Goal: Transaction & Acquisition: Purchase product/service

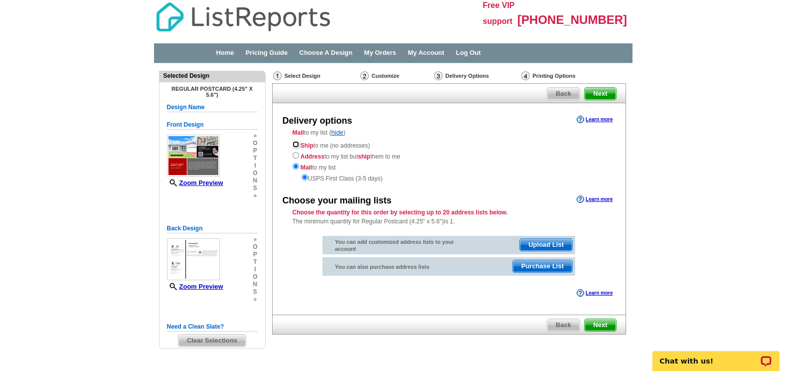
click at [297, 145] on input "radio" at bounding box center [296, 144] width 6 height 6
radio input "true"
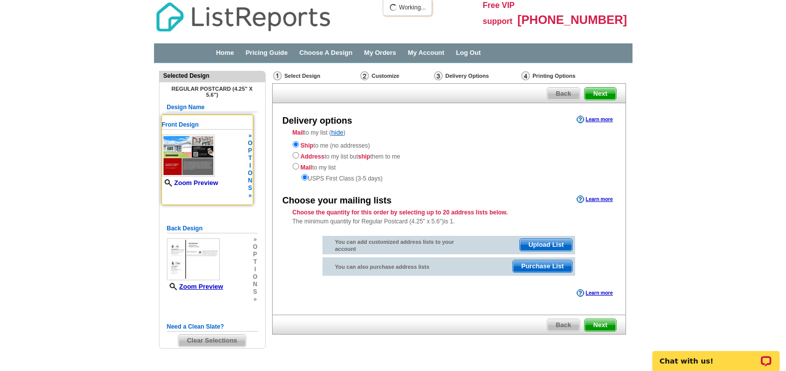
click at [193, 181] on link "Zoom Preview" at bounding box center [190, 182] width 56 height 7
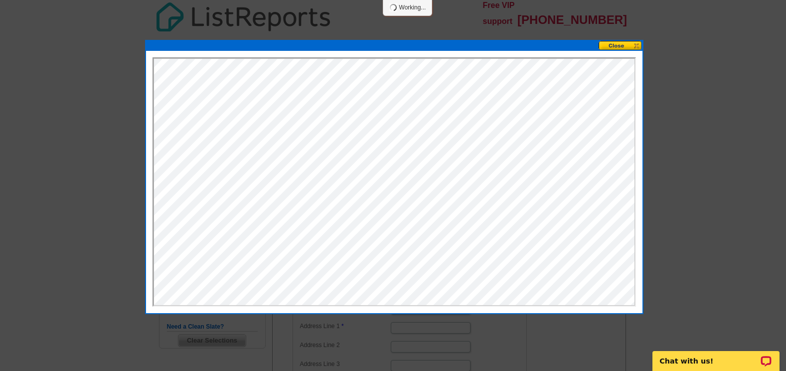
click at [624, 47] on button at bounding box center [621, 45] width 44 height 9
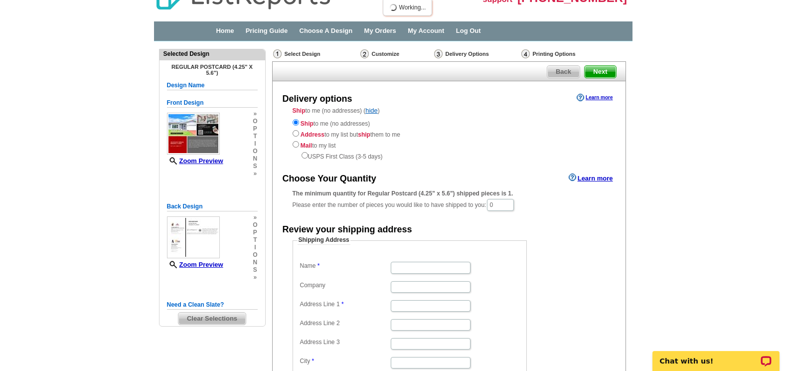
scroll to position [21, 0]
click at [513, 200] on input "0" at bounding box center [500, 205] width 27 height 12
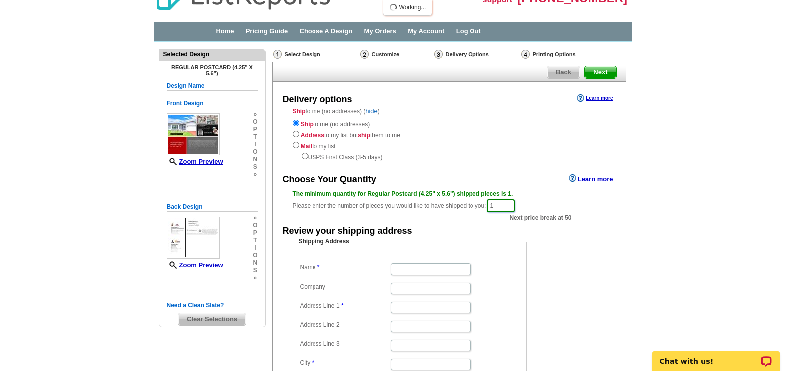
type input "1"
click at [699, 174] on main "Need Help? call 800-260-5887, chat with support, or have our designers make som…" at bounding box center [393, 277] width 786 height 471
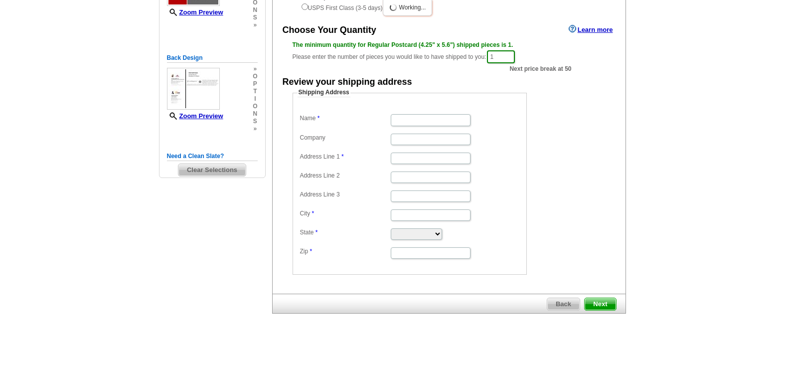
scroll to position [171, 0]
click at [512, 55] on input "1" at bounding box center [501, 56] width 28 height 13
type input "49"
click at [609, 117] on div "Shipping Address Name Company Address Line 1 Address Line 2 Address Line 3 City…" at bounding box center [449, 181] width 353 height 186
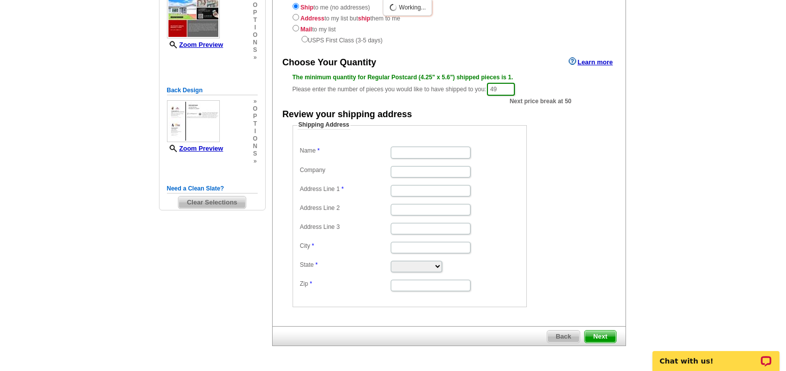
scroll to position [121, 0]
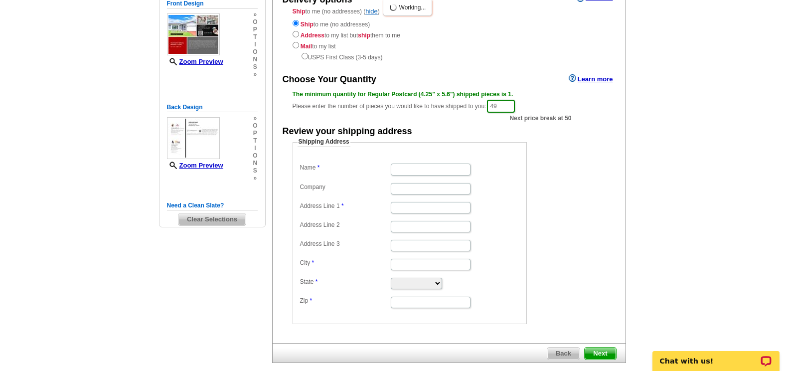
click at [450, 161] on fieldset "Shipping Address Name Company Address Line 1 Address Line 2 Address Line 3 City…" at bounding box center [410, 231] width 234 height 186
click at [449, 168] on input "Name" at bounding box center [431, 168] width 80 height 11
click at [459, 142] on fieldset "Shipping Address Name Company Address Line 1 Address Line 2 Address Line 3 City…" at bounding box center [410, 231] width 234 height 186
click at [212, 161] on div "Zoom Preview" at bounding box center [190, 143] width 56 height 52
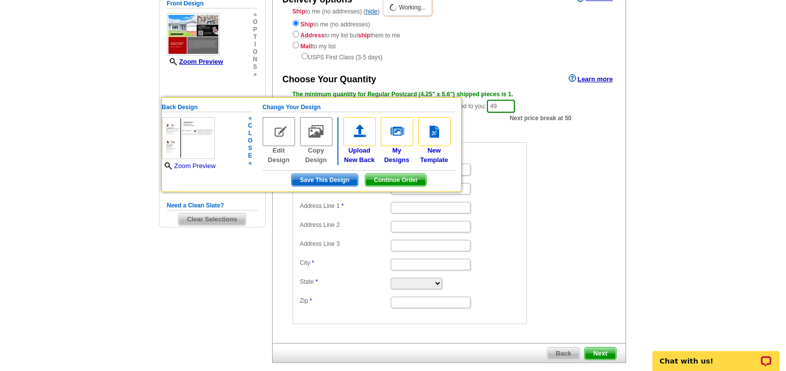
click at [207, 168] on link "Zoom Preview" at bounding box center [189, 165] width 54 height 7
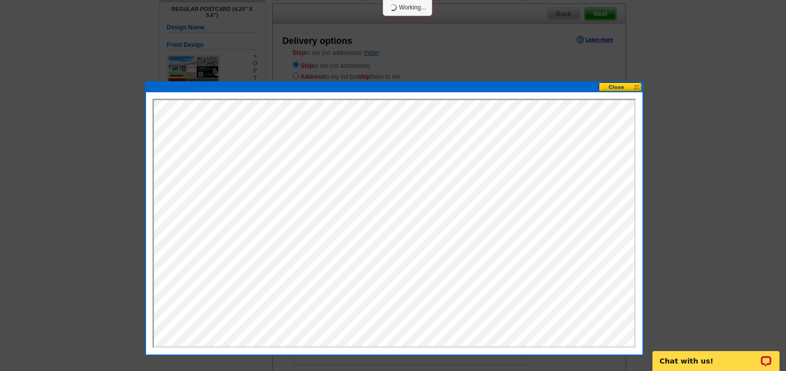
scroll to position [0, 0]
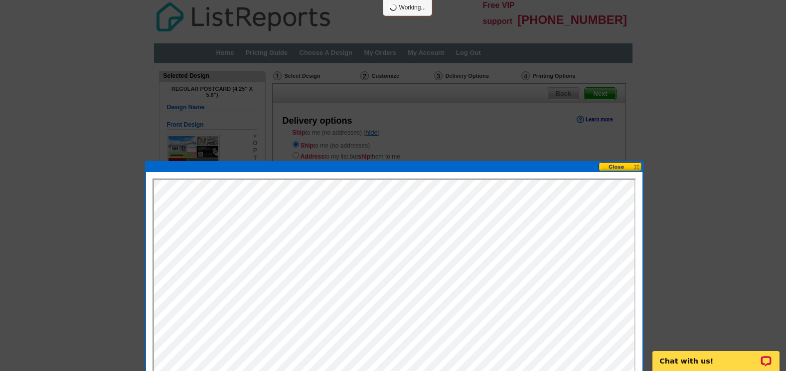
click at [619, 166] on button at bounding box center [621, 166] width 44 height 9
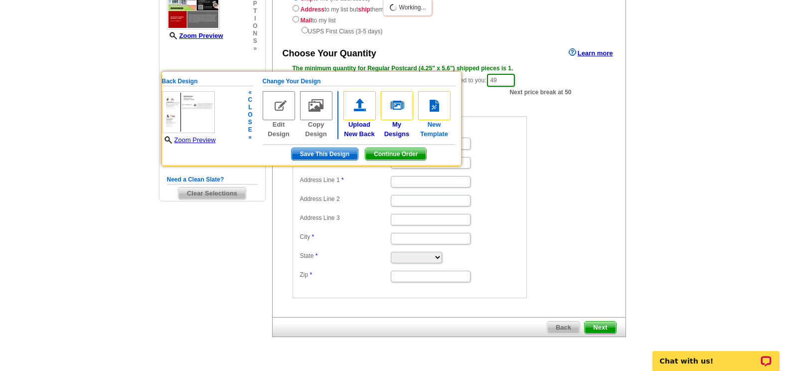
scroll to position [150, 0]
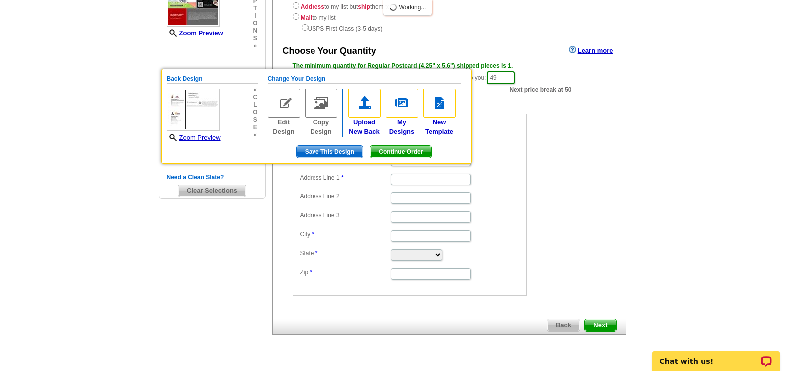
click at [618, 135] on div "Shipping Address Name Company Address Line 1 Address Line 2 Address Line 3 City…" at bounding box center [449, 202] width 353 height 186
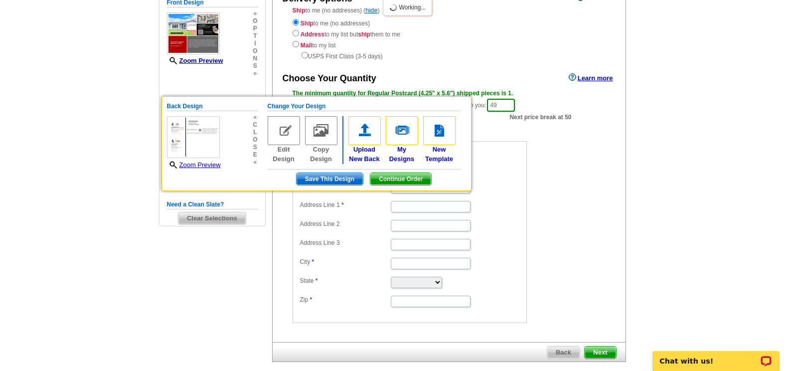
scroll to position [50, 0]
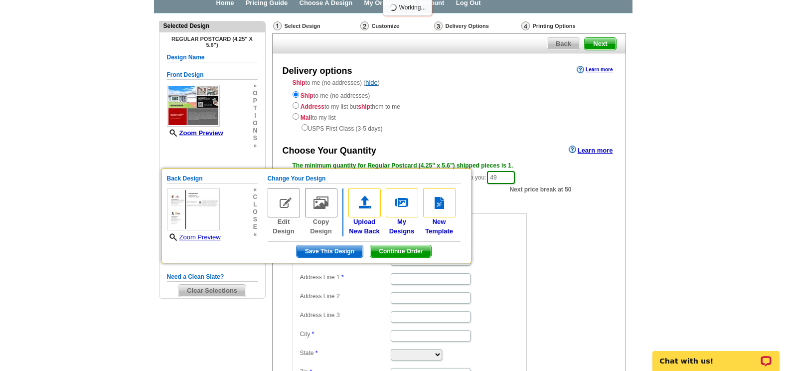
click at [502, 123] on div "USPS First Class (3-5 days)" at bounding box center [449, 127] width 313 height 11
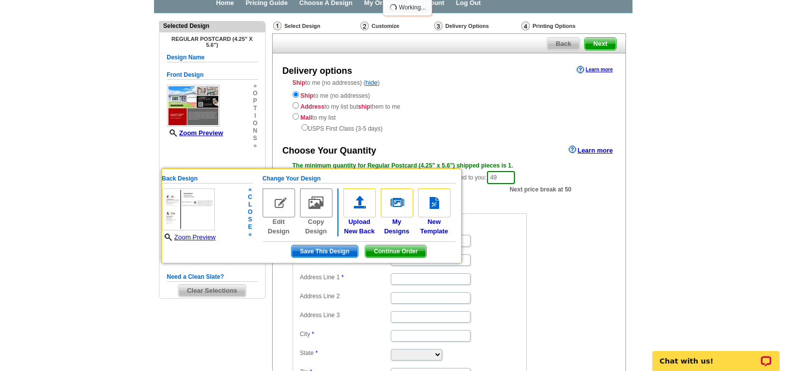
click at [390, 250] on span "Continue Order" at bounding box center [395, 251] width 61 height 12
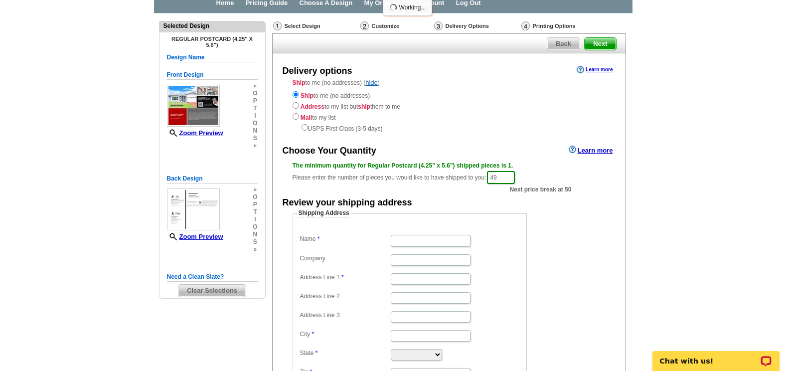
scroll to position [150, 0]
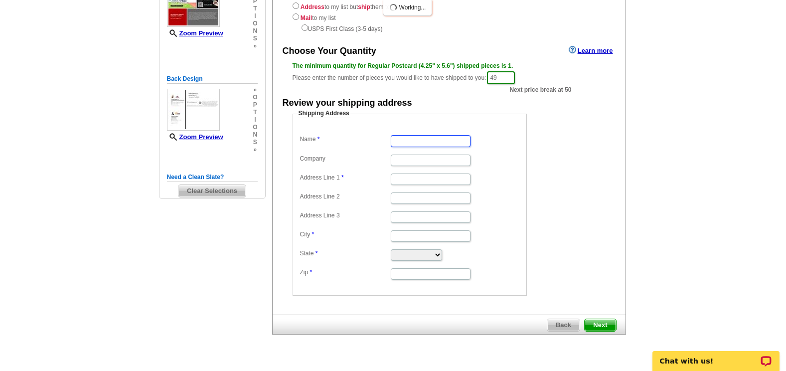
click at [395, 142] on input "Name" at bounding box center [431, 140] width 80 height 11
type input "Altori"
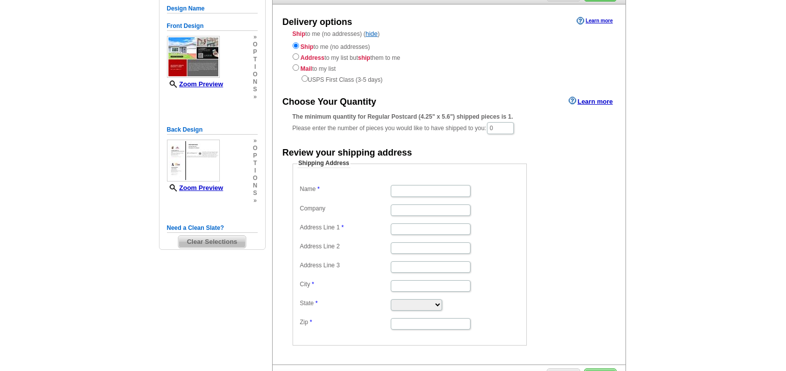
scroll to position [100, 0]
click at [402, 190] on input "Name" at bounding box center [431, 189] width 80 height 11
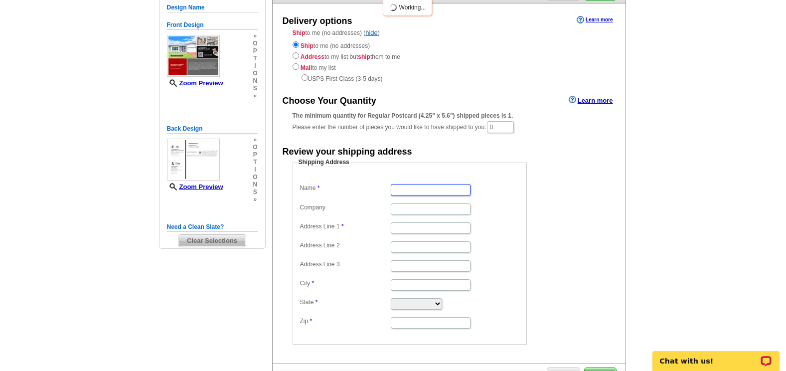
scroll to position [0, 0]
type input "[PERSON_NAME]"
click at [395, 233] on input "Address Line 1" at bounding box center [431, 227] width 80 height 11
type input "[STREET_ADDRESS]"
type input "[PERSON_NAME] PA"
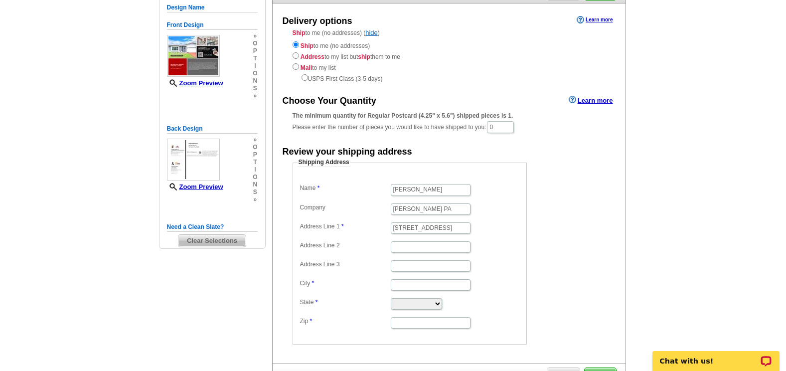
type input "Ste 211"
type input "Plantation"
type input "33179"
click at [458, 209] on input "[PERSON_NAME] PA" at bounding box center [431, 208] width 80 height 11
type input "[PERSON_NAME] PA"
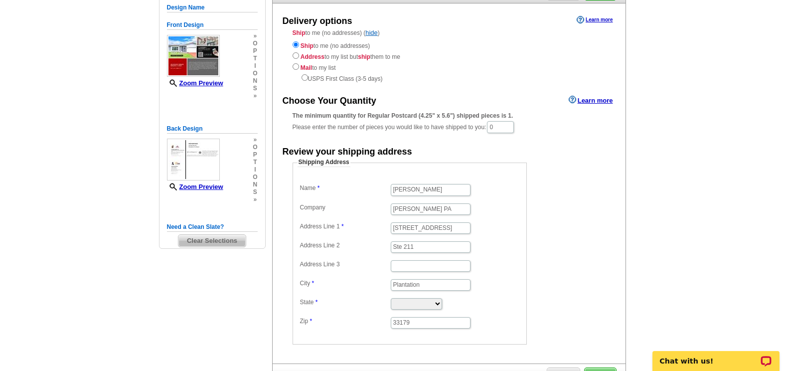
drag, startPoint x: 497, startPoint y: 197, endPoint x: 486, endPoint y: 207, distance: 14.1
click at [497, 197] on dl "Name [PERSON_NAME] Company [PERSON_NAME] PA Address Line 1 [STREET_ADDRESS] Add…" at bounding box center [410, 255] width 224 height 148
drag, startPoint x: 434, startPoint y: 212, endPoint x: 371, endPoint y: 214, distance: 63.3
click at [371, 214] on dd "[PERSON_NAME] PA" at bounding box center [410, 208] width 224 height 15
click at [455, 226] on input "[STREET_ADDRESS]" at bounding box center [431, 227] width 80 height 11
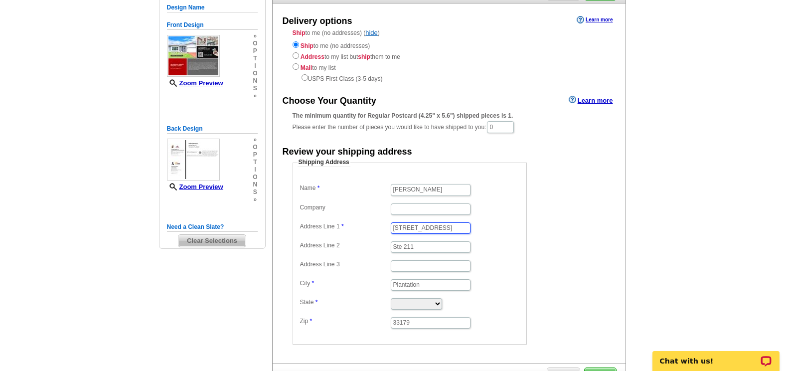
type input "[STREET_ADDRESS]"
click at [398, 243] on input "Ste 211" at bounding box center [431, 246] width 80 height 11
click at [422, 243] on input "Ste 211" at bounding box center [431, 246] width 80 height 11
type input "Ste 211"
click at [406, 285] on input "Plantation" at bounding box center [431, 284] width 80 height 11
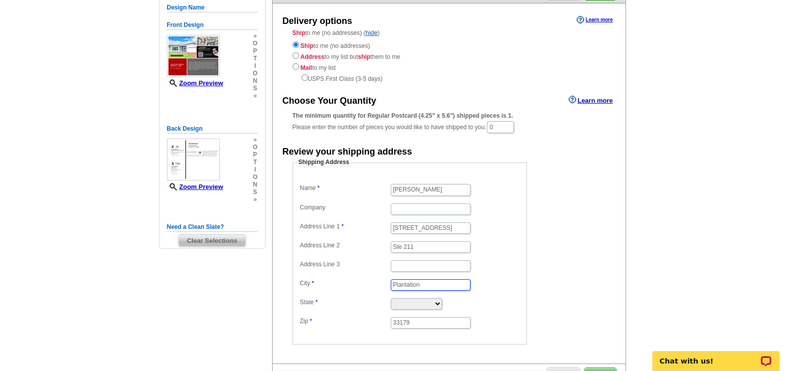
click at [421, 283] on input "Plantation" at bounding box center [431, 284] width 80 height 11
type input "Plantation"
click at [421, 316] on dd "33179" at bounding box center [410, 322] width 224 height 15
click at [421, 321] on input "33179" at bounding box center [431, 322] width 80 height 11
type input "33179"
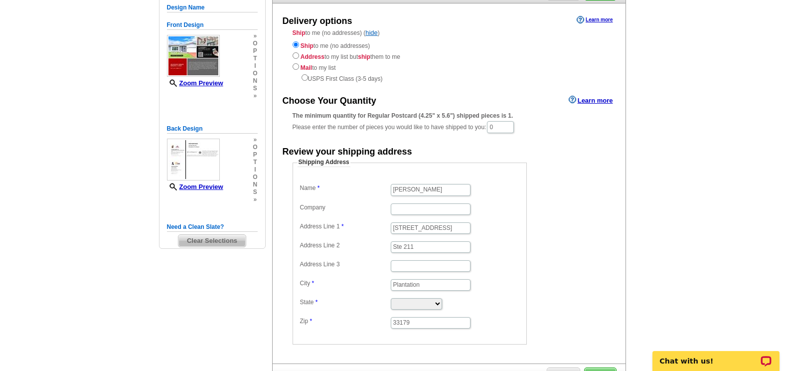
drag, startPoint x: 601, startPoint y: 226, endPoint x: 592, endPoint y: 235, distance: 13.0
click at [601, 226] on form "Shipping Address Name [PERSON_NAME] Company Address Line 1 [STREET_ADDRESS] Add…" at bounding box center [449, 251] width 313 height 186
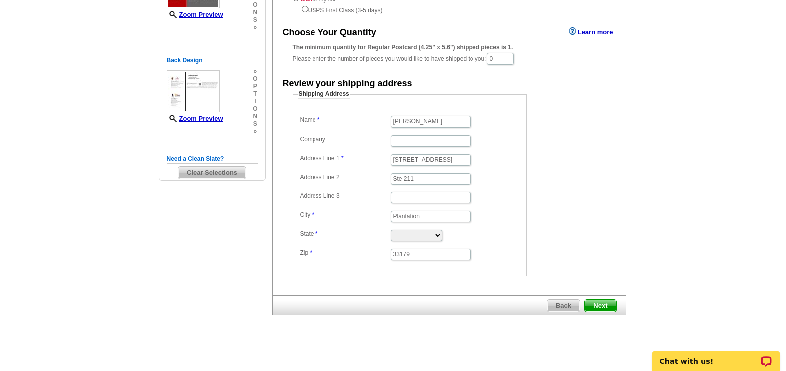
scroll to position [171, 0]
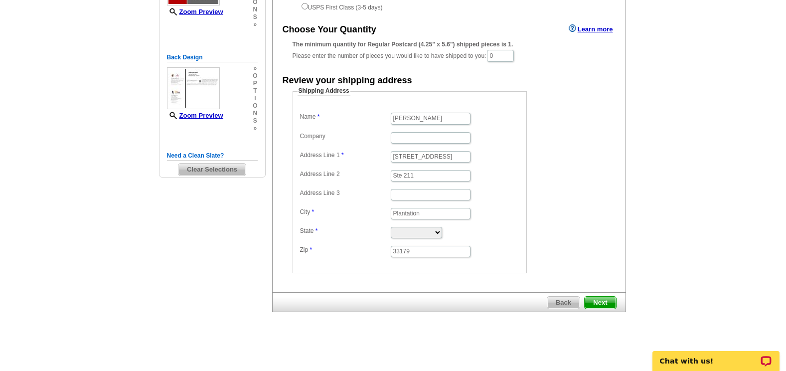
click at [601, 302] on span "Next" at bounding box center [600, 303] width 31 height 12
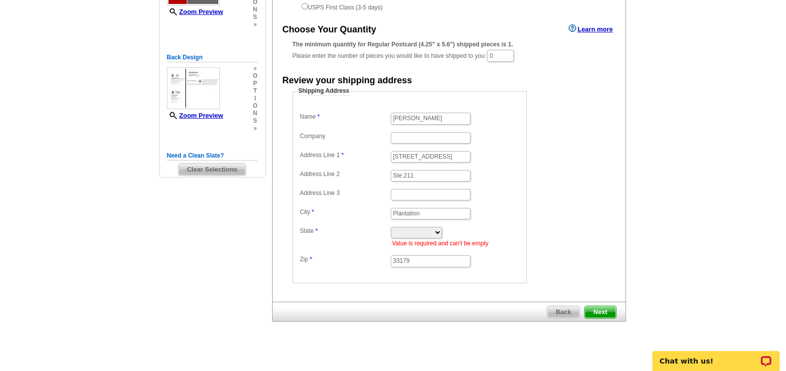
click at [425, 239] on dd "[US_STATE] [US_STATE] [US_STATE] [US_STATE] [US_STATE] [US_STATE] [US_STATE] [U…" at bounding box center [410, 235] width 224 height 23
click at [425, 235] on select "[US_STATE] [US_STATE] [US_STATE] [US_STATE] [US_STATE] [US_STATE] [US_STATE] [U…" at bounding box center [416, 232] width 51 height 11
select select "FL"
click at [391, 227] on select "[US_STATE] [US_STATE] [US_STATE] [US_STATE] [US_STATE] [US_STATE] [US_STATE] [U…" at bounding box center [416, 232] width 51 height 11
click at [502, 52] on input "0" at bounding box center [500, 56] width 27 height 12
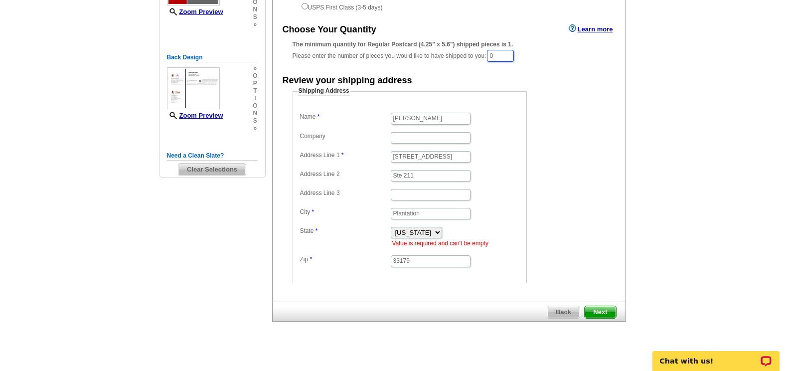
click at [502, 52] on input "0" at bounding box center [500, 56] width 27 height 12
type input "25"
click at [560, 164] on form "Shipping Address Name [PERSON_NAME] Company Address Line 1 [STREET_ADDRESS] Add…" at bounding box center [449, 186] width 313 height 196
click at [600, 310] on span "Next" at bounding box center [600, 313] width 31 height 12
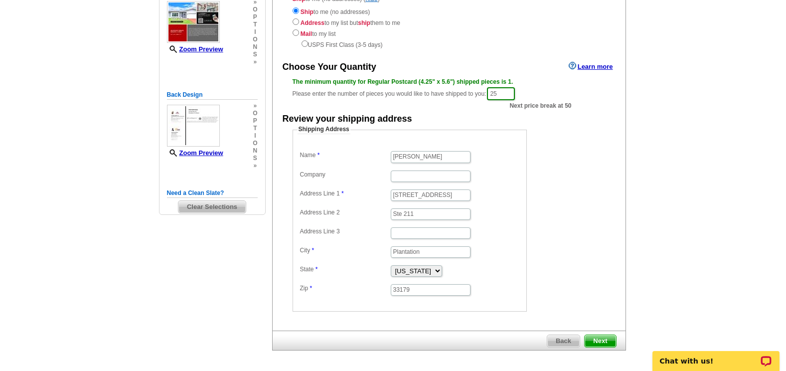
scroll to position [21, 0]
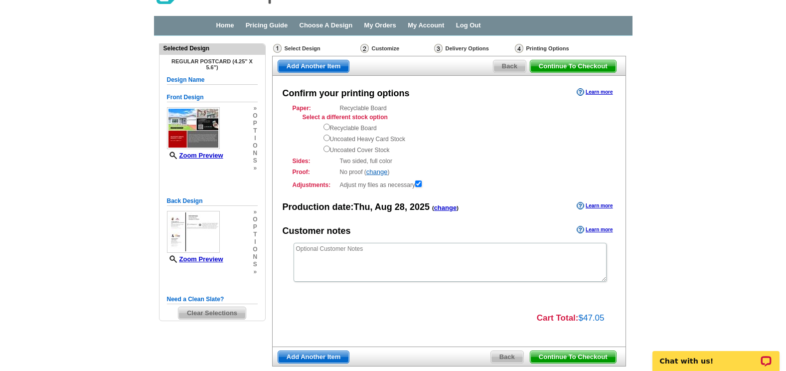
scroll to position [50, 0]
